Goal: Task Accomplishment & Management: Complete application form

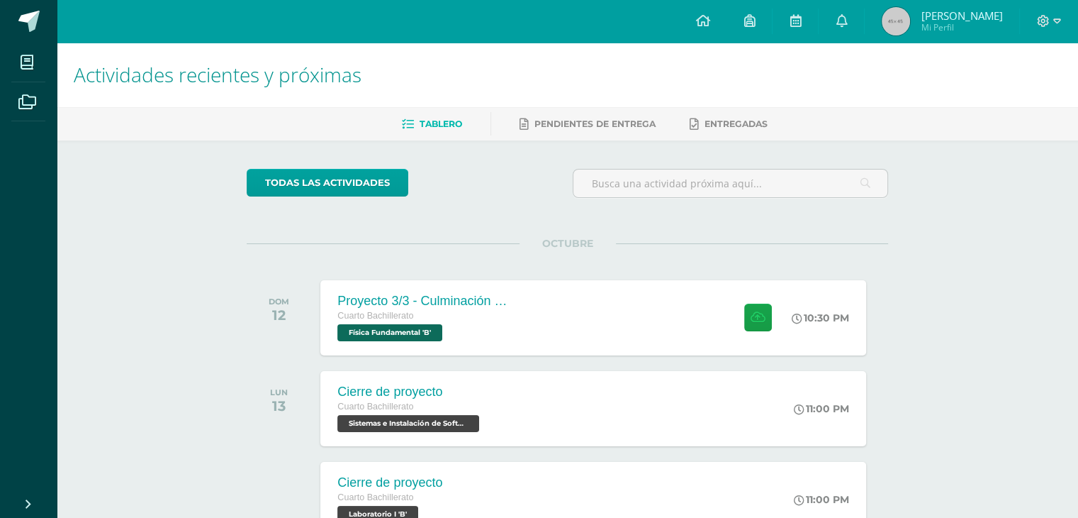
drag, startPoint x: 547, startPoint y: 94, endPoint x: 547, endPoint y: 104, distance: 9.2
click at [548, 94] on h1 "Actividades recientes y próximas" at bounding box center [568, 75] width 988 height 65
click at [550, 123] on span "Pendientes de entrega" at bounding box center [595, 123] width 121 height 11
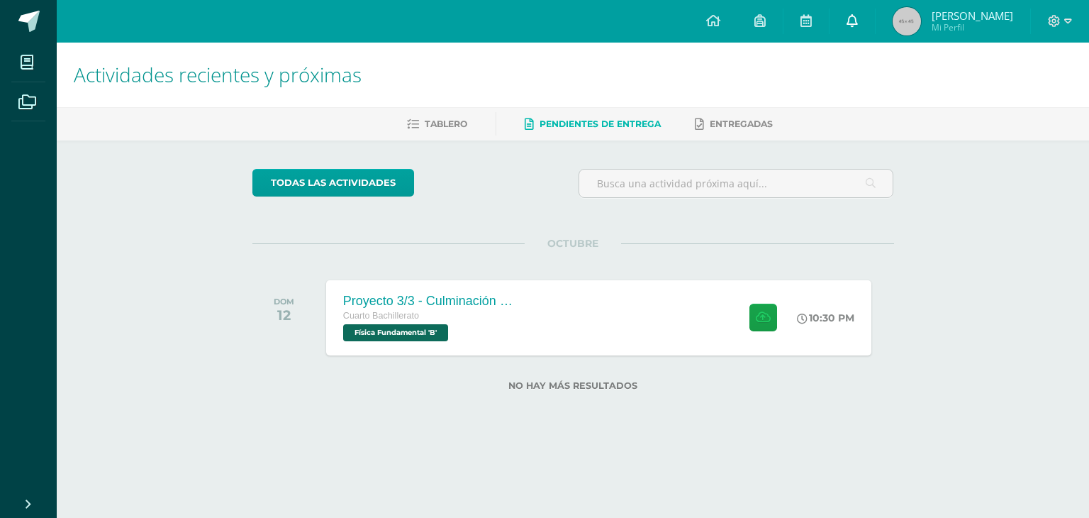
click at [875, 28] on link at bounding box center [851, 21] width 45 height 43
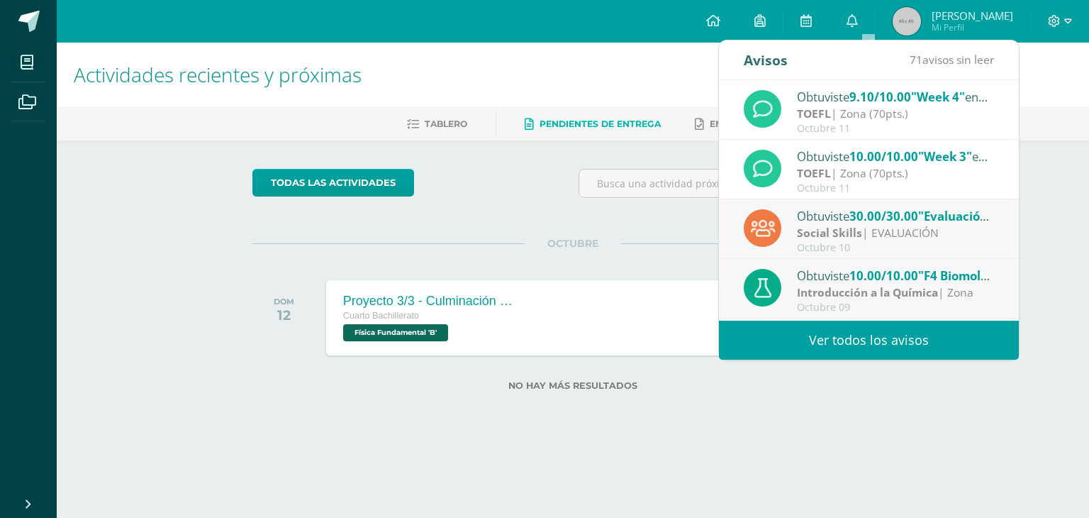
click at [275, 82] on span "Actividades recientes y próximas" at bounding box center [218, 74] width 288 height 27
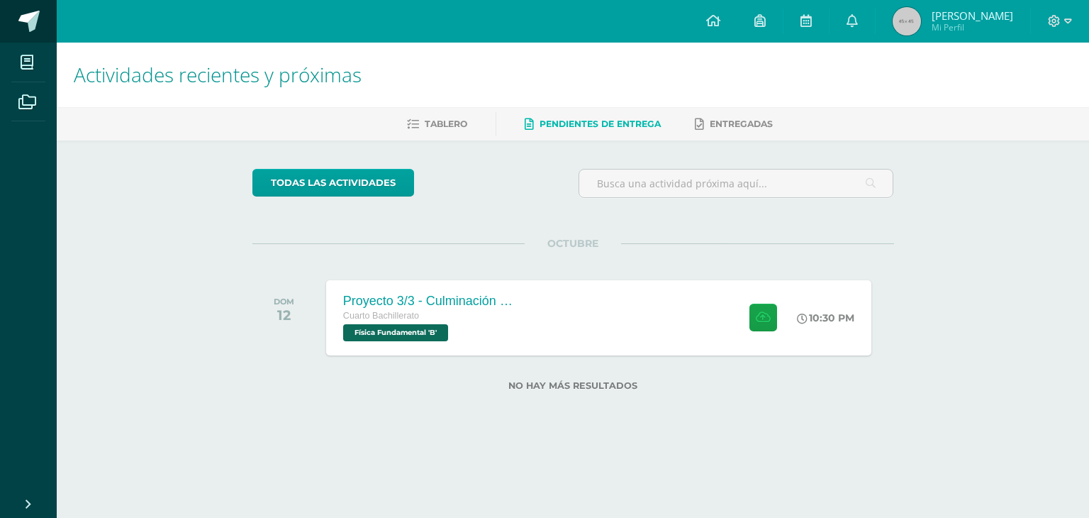
click at [31, 15] on span at bounding box center [28, 21] width 21 height 21
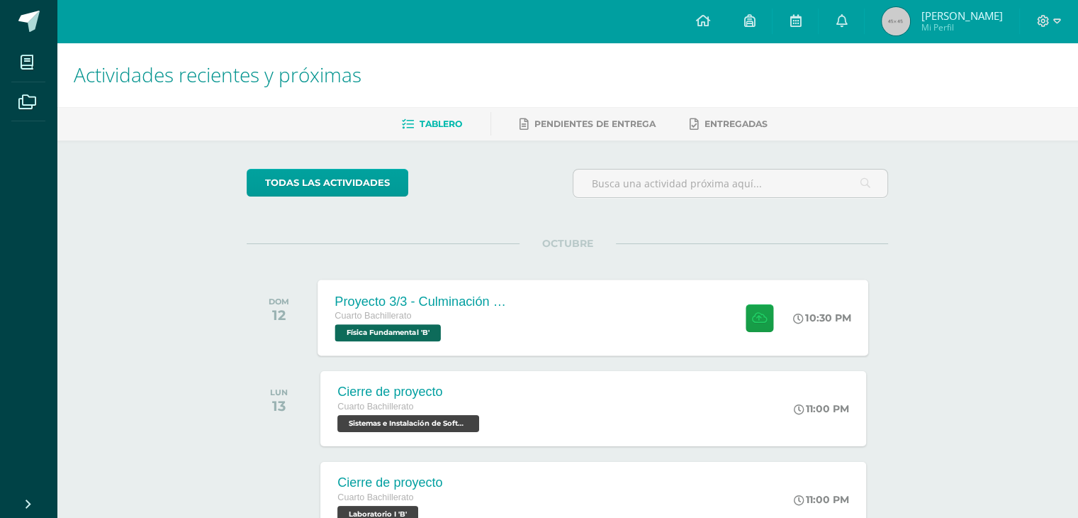
click at [466, 328] on div "Cuarto Bachillerato Física Fundamental 'B'" at bounding box center [421, 324] width 172 height 33
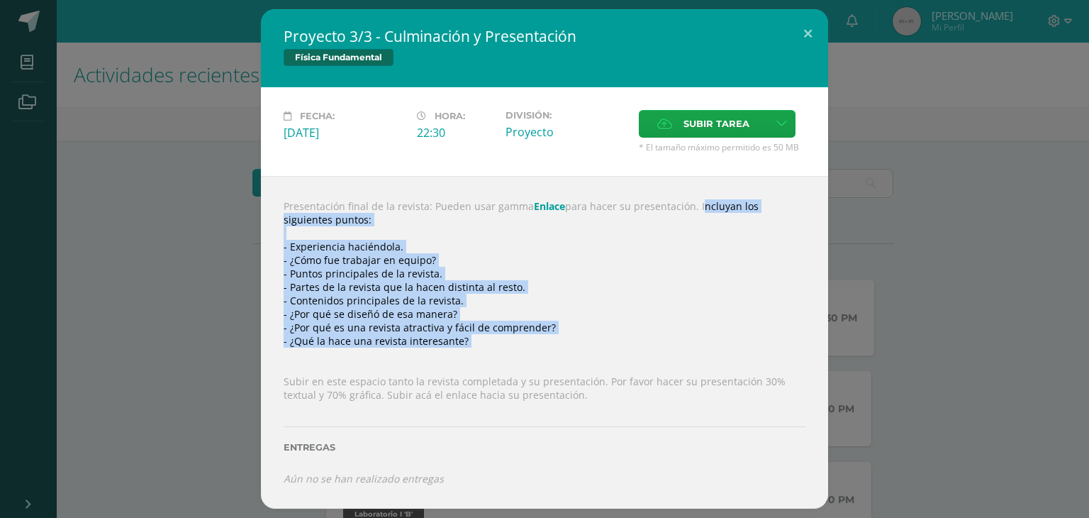
drag, startPoint x: 693, startPoint y: 203, endPoint x: 575, endPoint y: 356, distance: 193.1
click at [575, 356] on div "Presentación final de la revista: Pueden usar gamma Enlace para hacer su presen…" at bounding box center [544, 342] width 567 height 332
copy div "Incluyan los siguientes puntos: - Experiencia haciéndola. - ¿Cómo fue trabajar …"
click at [479, 320] on div "Presentación final de la revista: Pueden usar gamma Enlace para hacer su presen…" at bounding box center [544, 342] width 567 height 332
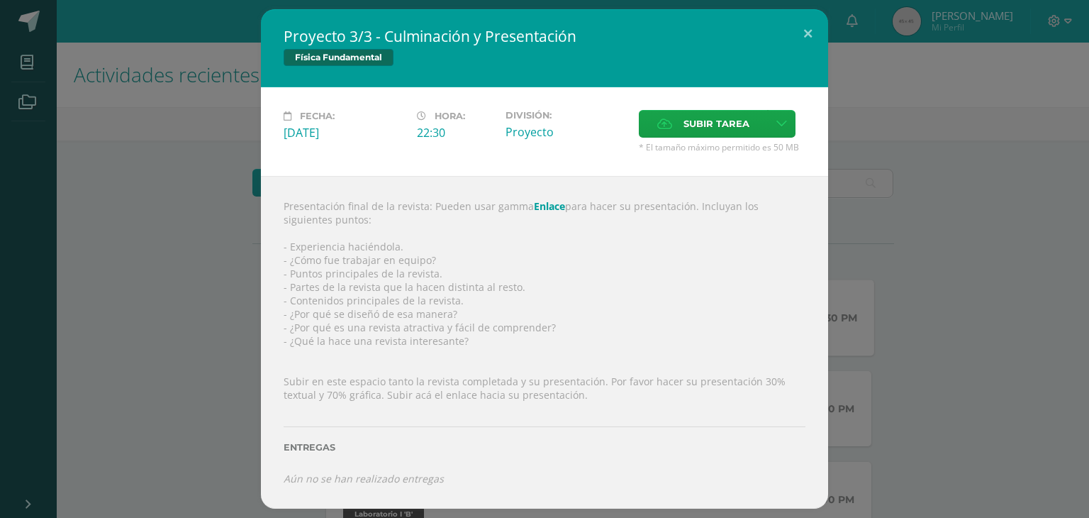
click at [420, 247] on div "Presentación final de la revista: Pueden usar gamma Enlace para hacer su presen…" at bounding box center [544, 342] width 567 height 332
click at [343, 268] on div "Presentación final de la revista: Pueden usar gamma Enlace para hacer su presen…" at bounding box center [544, 342] width 567 height 332
click at [298, 250] on div "Presentación final de la revista: Pueden usar gamma Enlace para hacer su presen…" at bounding box center [544, 342] width 567 height 332
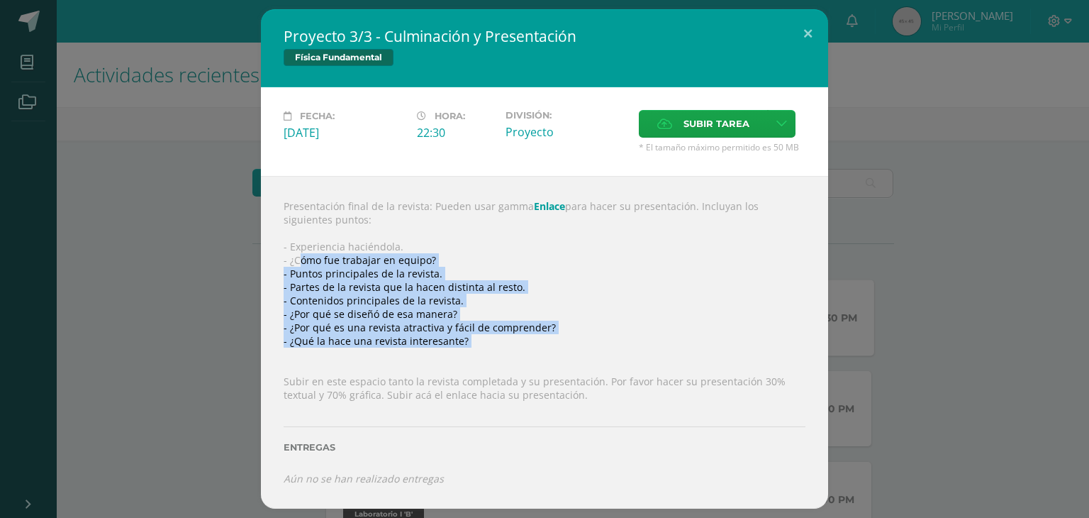
drag, startPoint x: 298, startPoint y: 257, endPoint x: 420, endPoint y: 348, distance: 152.0
click at [420, 348] on div "Presentación final de la revista: Pueden usar gamma Enlace para hacer su presen…" at bounding box center [544, 342] width 567 height 332
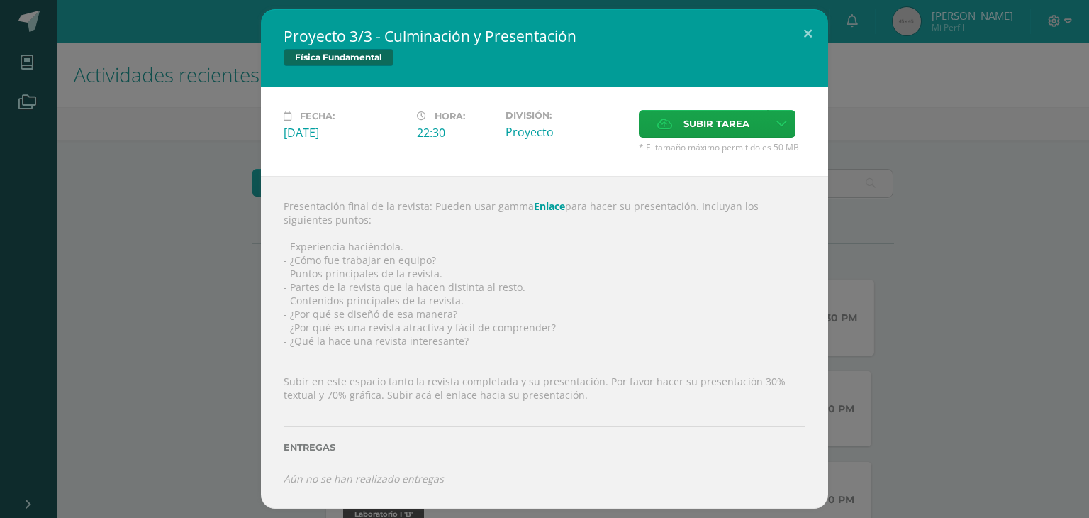
click at [355, 246] on div "Presentación final de la revista: Pueden usar gamma Enlace para hacer su presen…" at bounding box center [544, 342] width 567 height 332
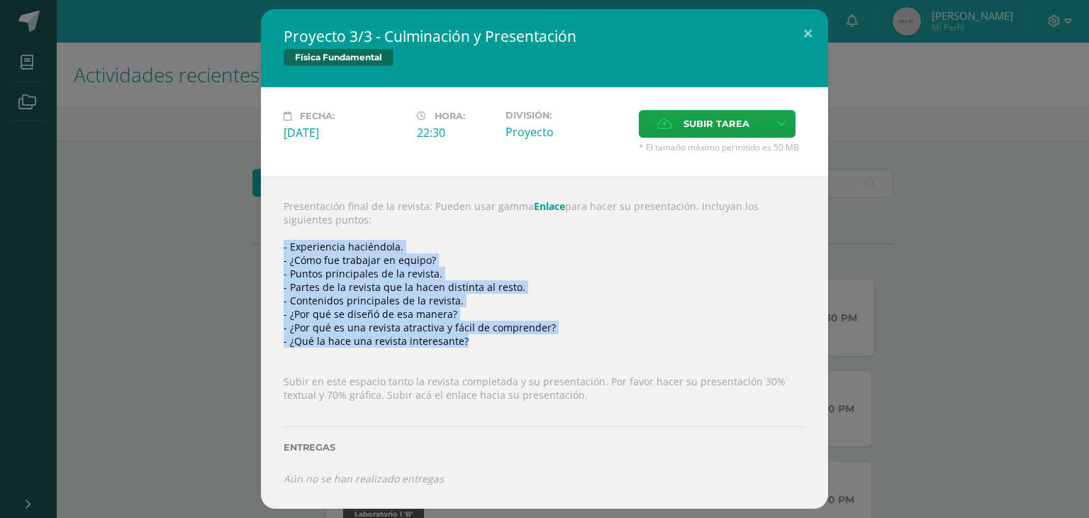
drag, startPoint x: 278, startPoint y: 239, endPoint x: 559, endPoint y: 341, distance: 298.7
click at [559, 341] on div "Presentación final de la revista: Pueden usar gamma Enlace para hacer su presen…" at bounding box center [544, 342] width 567 height 332
click at [403, 290] on div "Presentación final de la revista: Pueden usar gamma Enlace para hacer su presen…" at bounding box center [544, 342] width 567 height 332
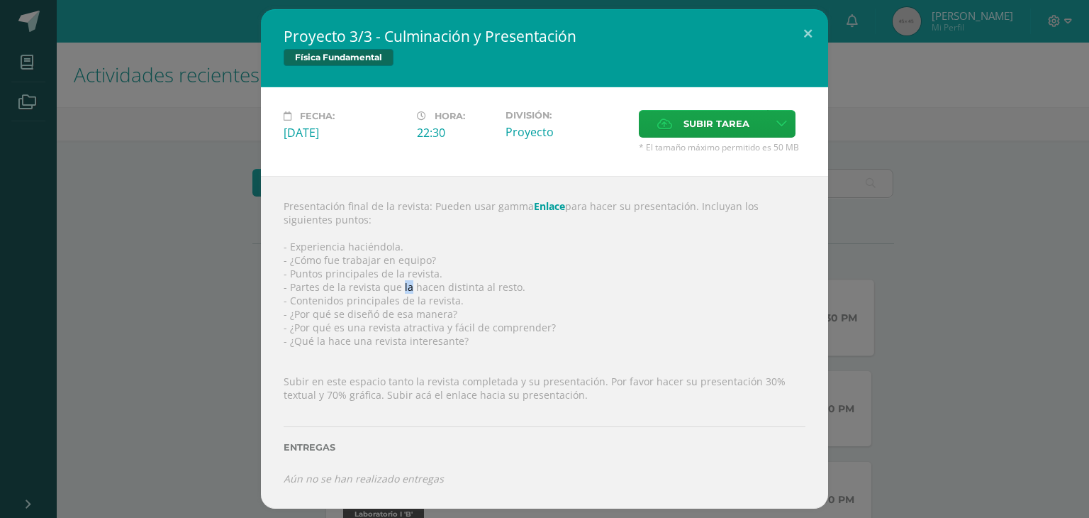
click at [403, 290] on div "Presentación final de la revista: Pueden usar gamma Enlace para hacer su presen…" at bounding box center [544, 342] width 567 height 332
click at [414, 301] on div "Presentación final de la revista: Pueden usar gamma Enlace para hacer su presen…" at bounding box center [544, 342] width 567 height 332
click at [497, 330] on div "Presentación final de la revista: Pueden usar gamma Enlace para hacer su presen…" at bounding box center [544, 342] width 567 height 332
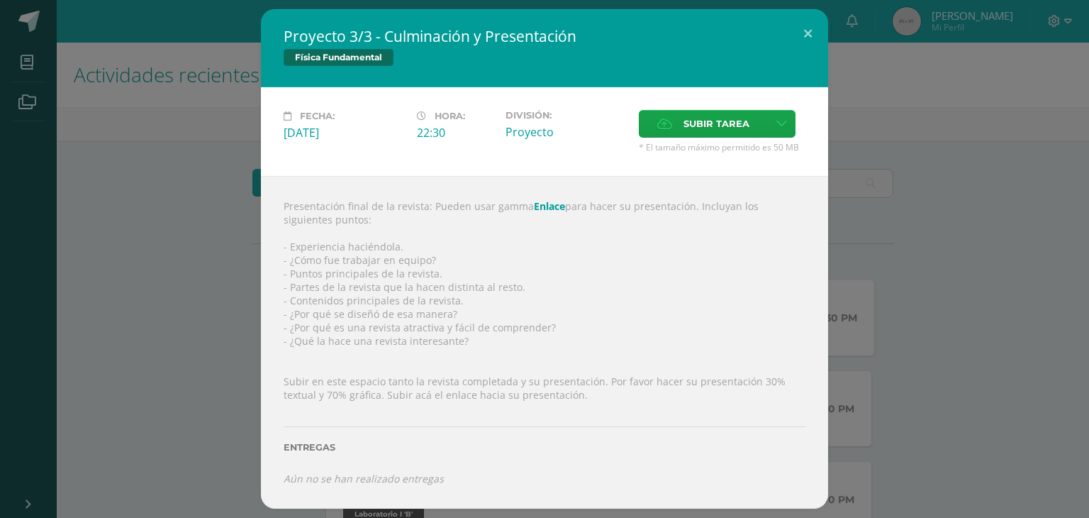
click at [465, 348] on div "Presentación final de la revista: Pueden usar gamma Enlace para hacer su presen…" at bounding box center [544, 342] width 567 height 332
click at [696, 135] on span "Subir tarea" at bounding box center [716, 124] width 66 height 26
click at [0, 0] on input "Subir tarea" at bounding box center [0, 0] width 0 height 0
click at [768, 126] on link at bounding box center [782, 124] width 28 height 28
click at [727, 147] on span "Subir enlace" at bounding box center [720, 153] width 60 height 13
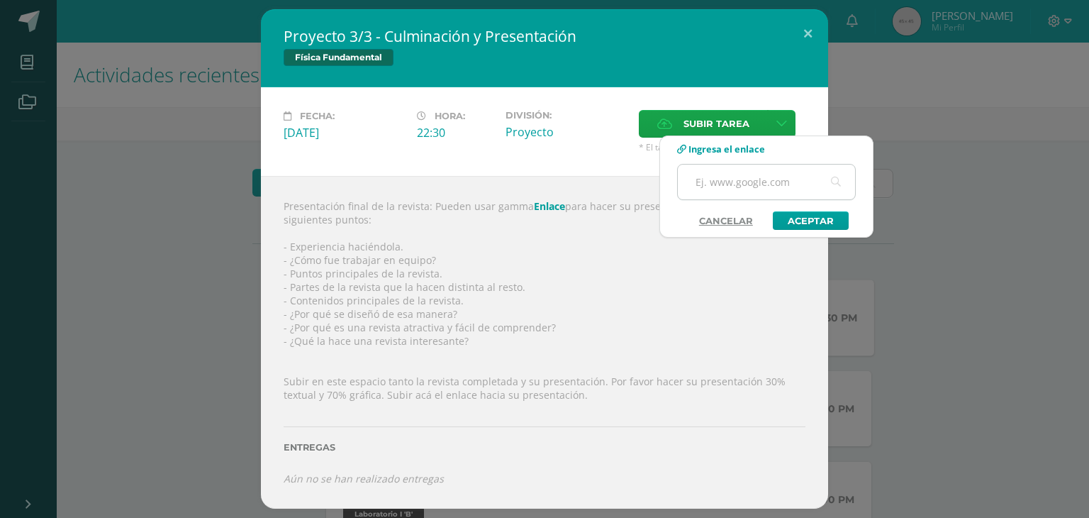
click at [738, 179] on input "text" at bounding box center [766, 181] width 177 height 35
paste input "[URL][DOMAIN_NAME]"
type input "[URL][DOMAIN_NAME]"
click at [822, 225] on link "Aceptar" at bounding box center [811, 220] width 76 height 18
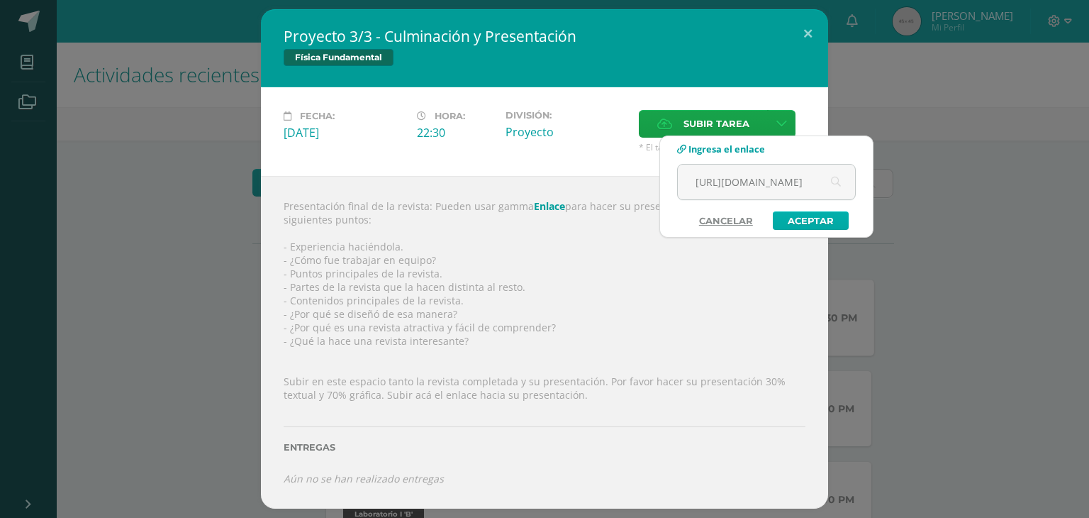
scroll to position [0, 0]
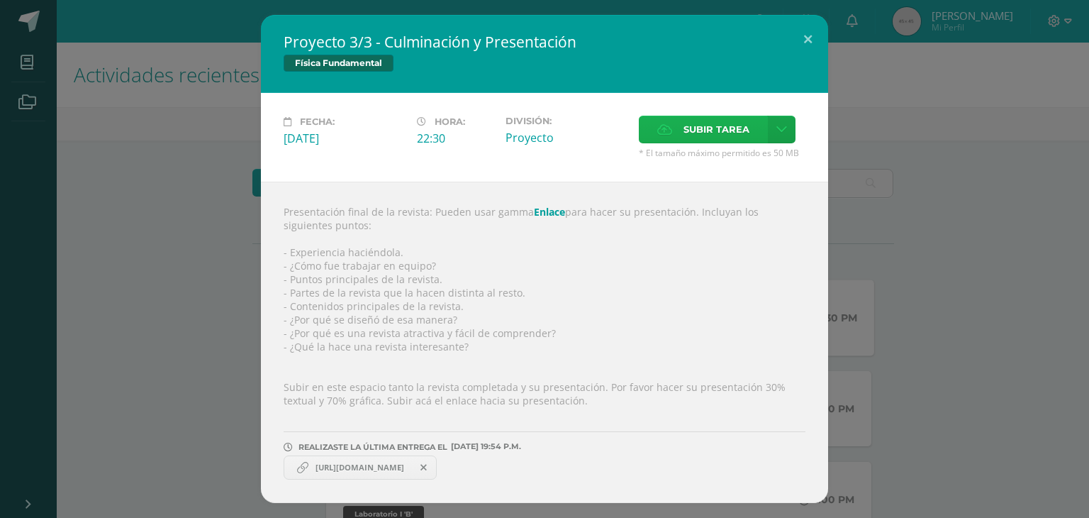
click at [715, 123] on span "Subir tarea" at bounding box center [716, 129] width 66 height 26
click at [0, 0] on input "Subir tarea" at bounding box center [0, 0] width 0 height 0
click at [554, 470] on span "Revista fifu - Equipo 6 (1).pdf" at bounding box center [524, 467] width 125 height 11
